Goal: Communication & Community: Share content

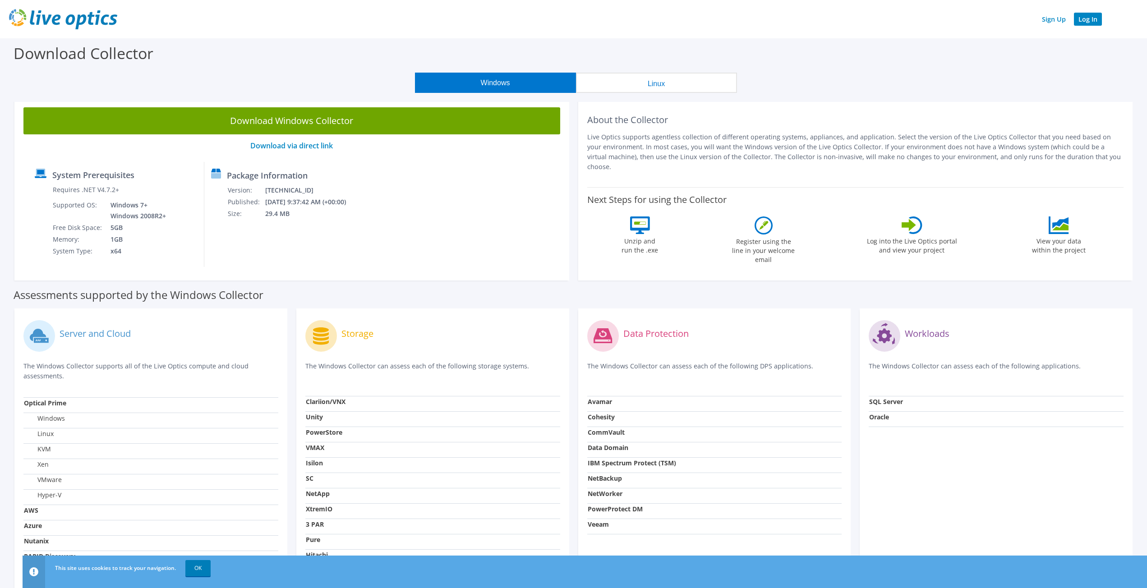
click at [1092, 18] on link "Log In" at bounding box center [1088, 19] width 28 height 13
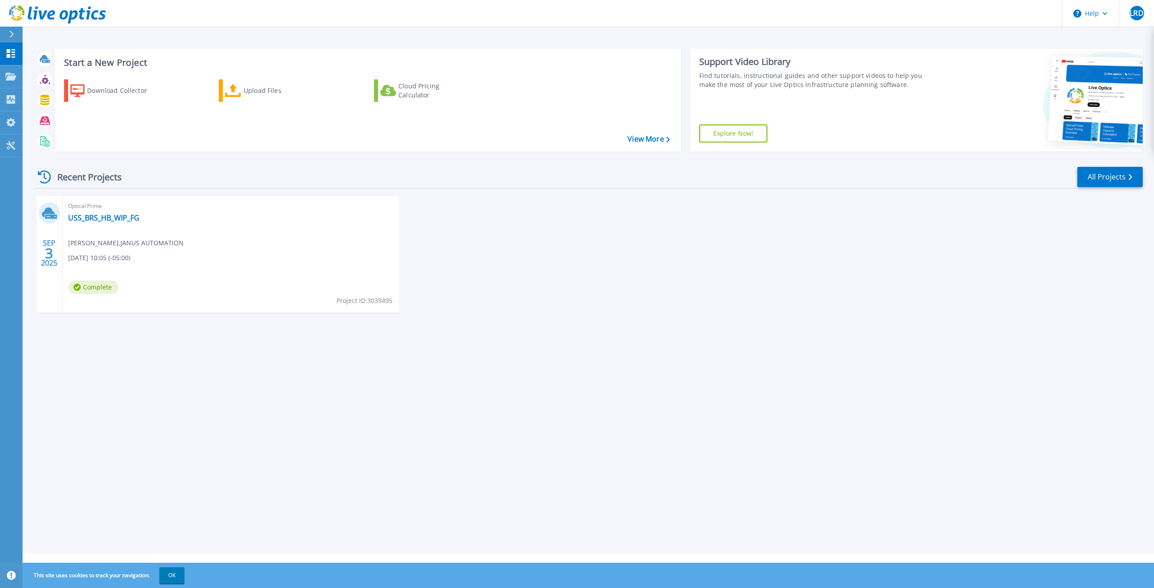
click at [60, 245] on div "[DATE]" at bounding box center [50, 254] width 26 height 117
click at [55, 228] on div "[DATE]" at bounding box center [50, 254] width 26 height 117
click at [132, 218] on link "USS_BRS_HB_WIP_FG" at bounding box center [103, 217] width 71 height 9
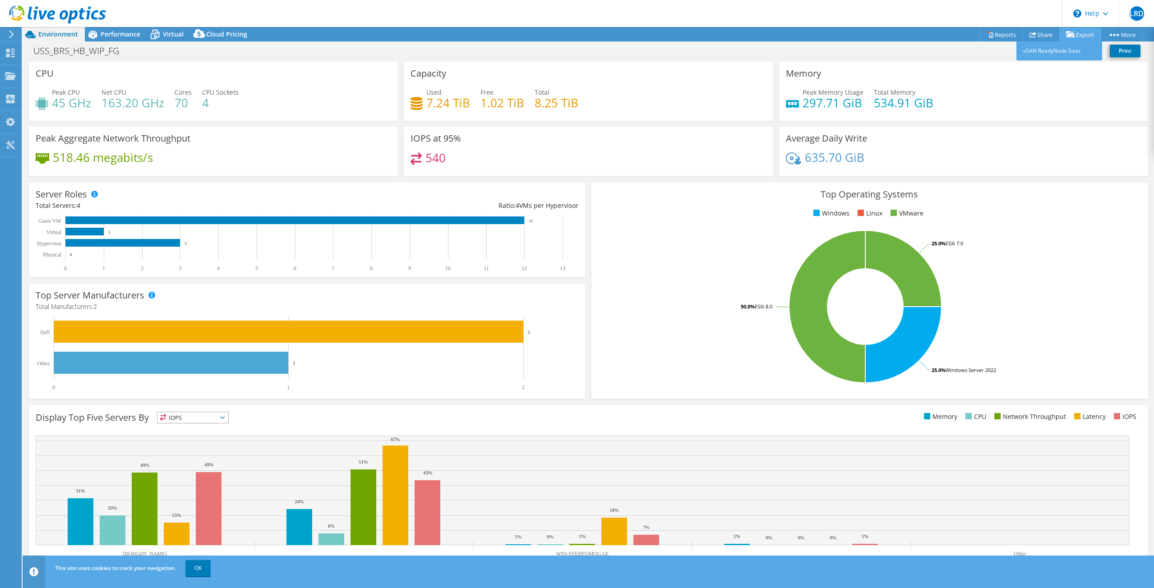
click at [1079, 32] on link "Export" at bounding box center [1080, 35] width 42 height 14
click at [1040, 34] on link "Share" at bounding box center [1041, 35] width 37 height 14
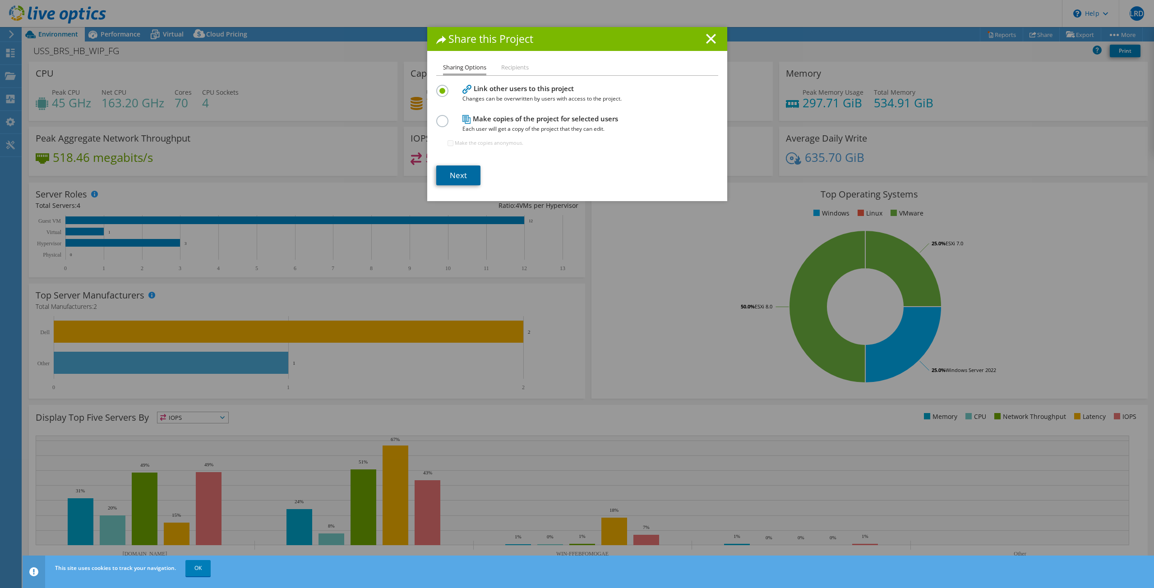
click at [467, 172] on link "Next" at bounding box center [458, 176] width 44 height 20
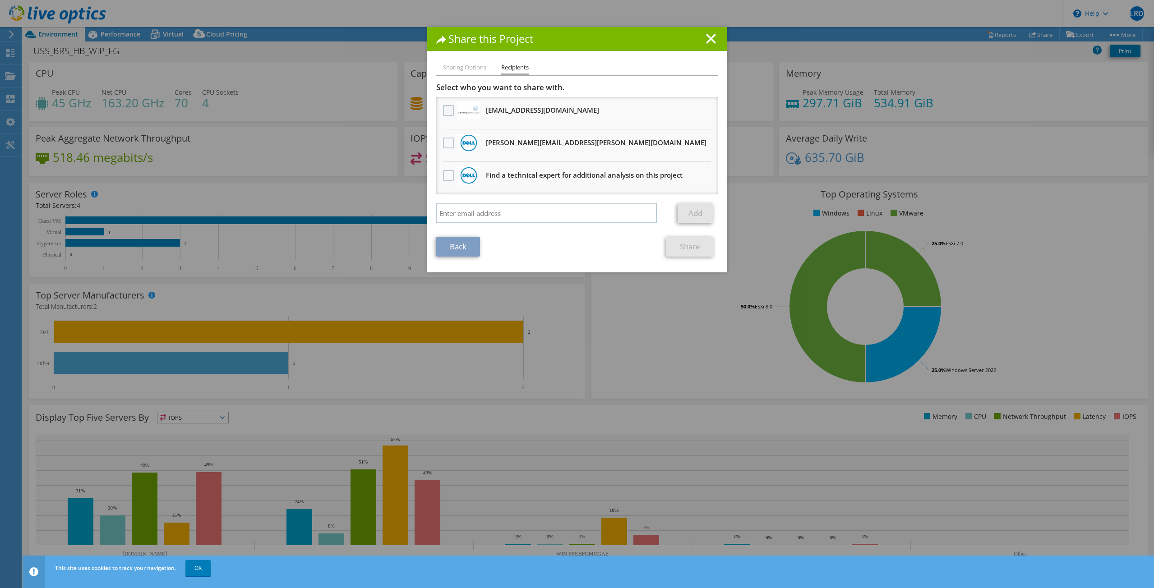
click at [444, 113] on label at bounding box center [449, 110] width 13 height 11
click at [0, 0] on input "checkbox" at bounding box center [0, 0] width 0 height 0
click at [679, 249] on link "Share" at bounding box center [689, 247] width 47 height 20
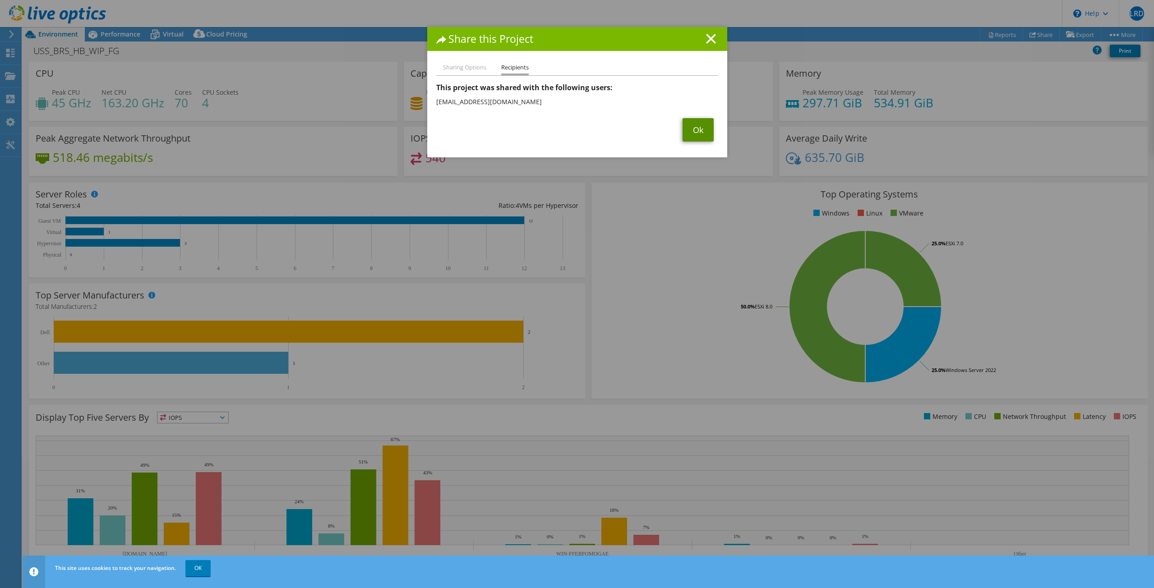
click at [683, 132] on link "Ok" at bounding box center [698, 129] width 31 height 23
